Goal: Task Accomplishment & Management: Manage account settings

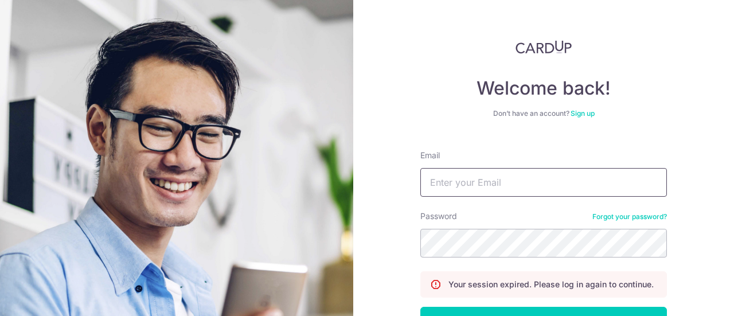
scroll to position [83, 0]
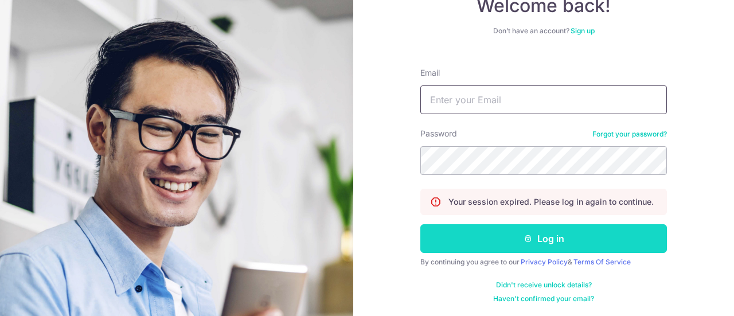
type input "[EMAIL_ADDRESS][DOMAIN_NAME]"
click at [543, 236] on button "Log in" at bounding box center [544, 238] width 247 height 29
